Goal: Find specific fact: Find specific fact

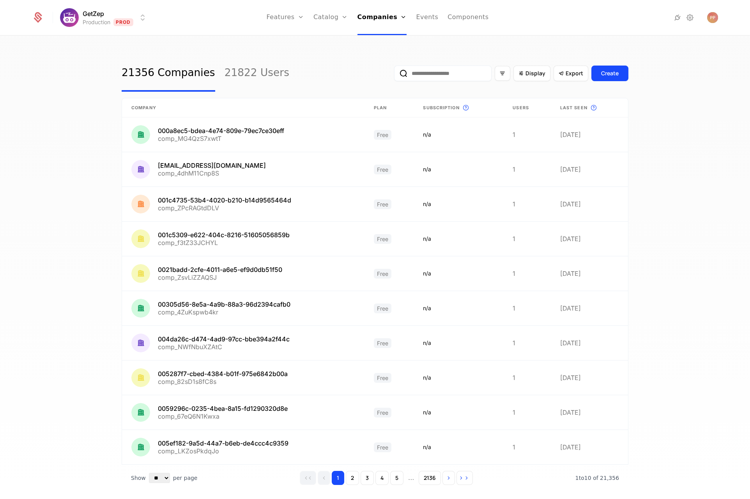
click at [434, 72] on input "email" at bounding box center [442, 73] width 97 height 16
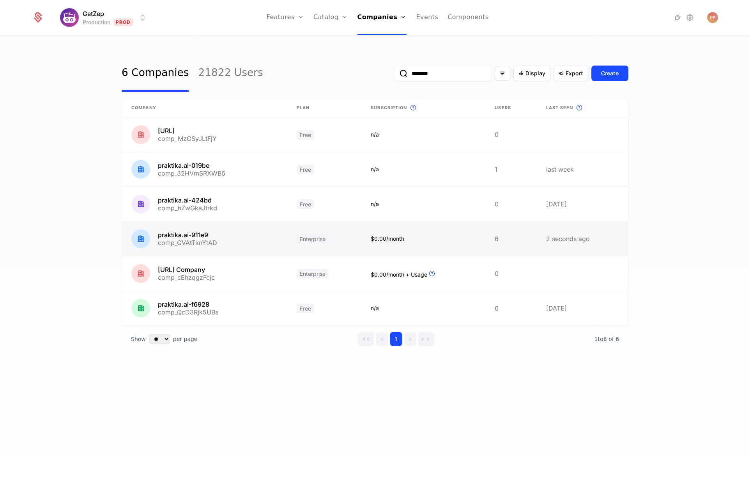
type input "********"
click at [260, 237] on link at bounding box center [204, 238] width 165 height 34
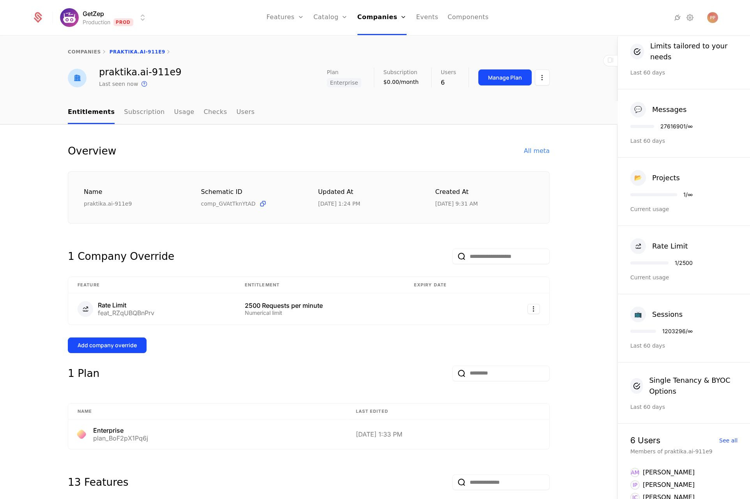
scroll to position [305, 0]
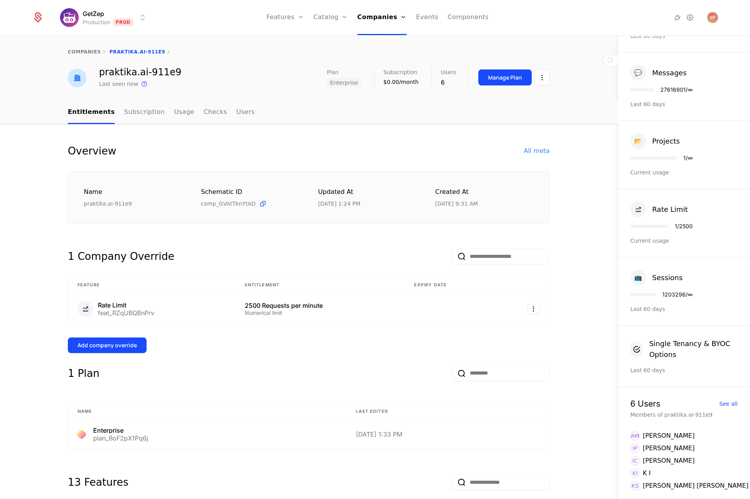
click at [671, 87] on div "27616901 / ∞" at bounding box center [676, 89] width 32 height 5
copy div "27616901"
